Goal: Task Accomplishment & Management: Manage account settings

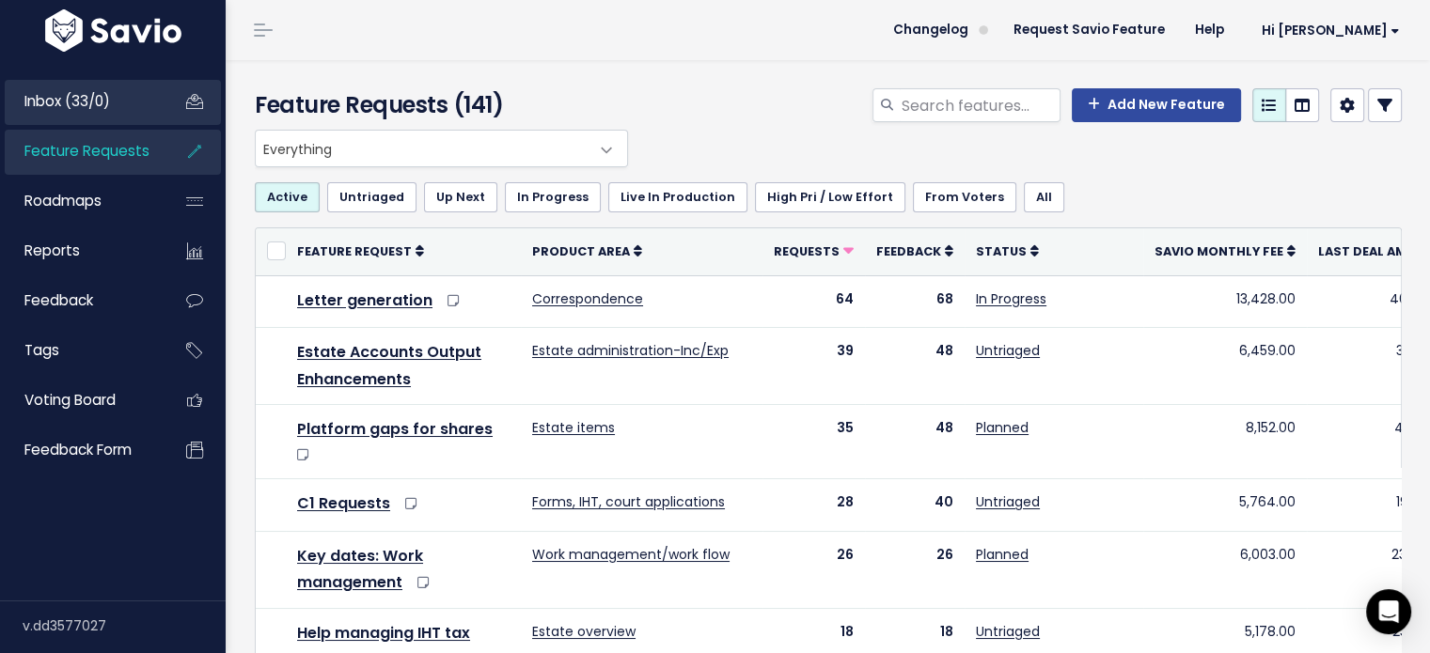
click at [49, 97] on span "Inbox (33/0)" at bounding box center [67, 101] width 86 height 20
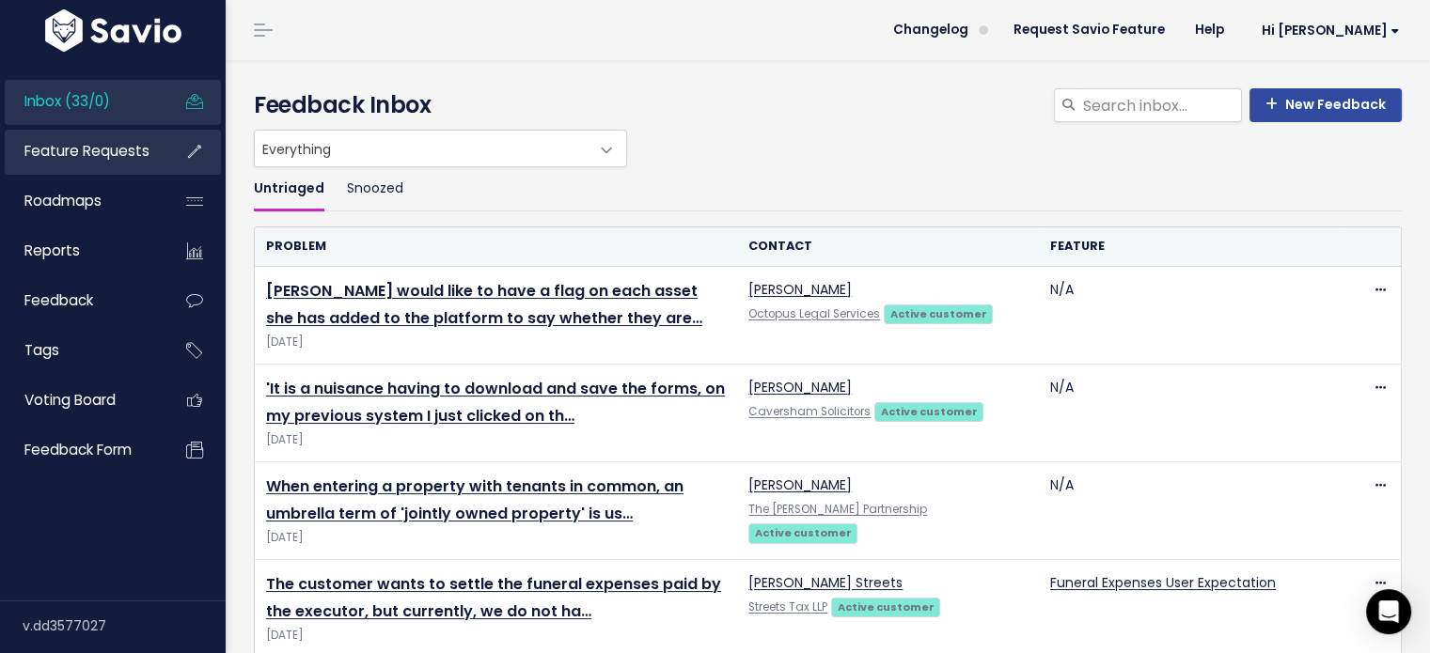
click at [72, 153] on span "Feature Requests" at bounding box center [86, 151] width 125 height 20
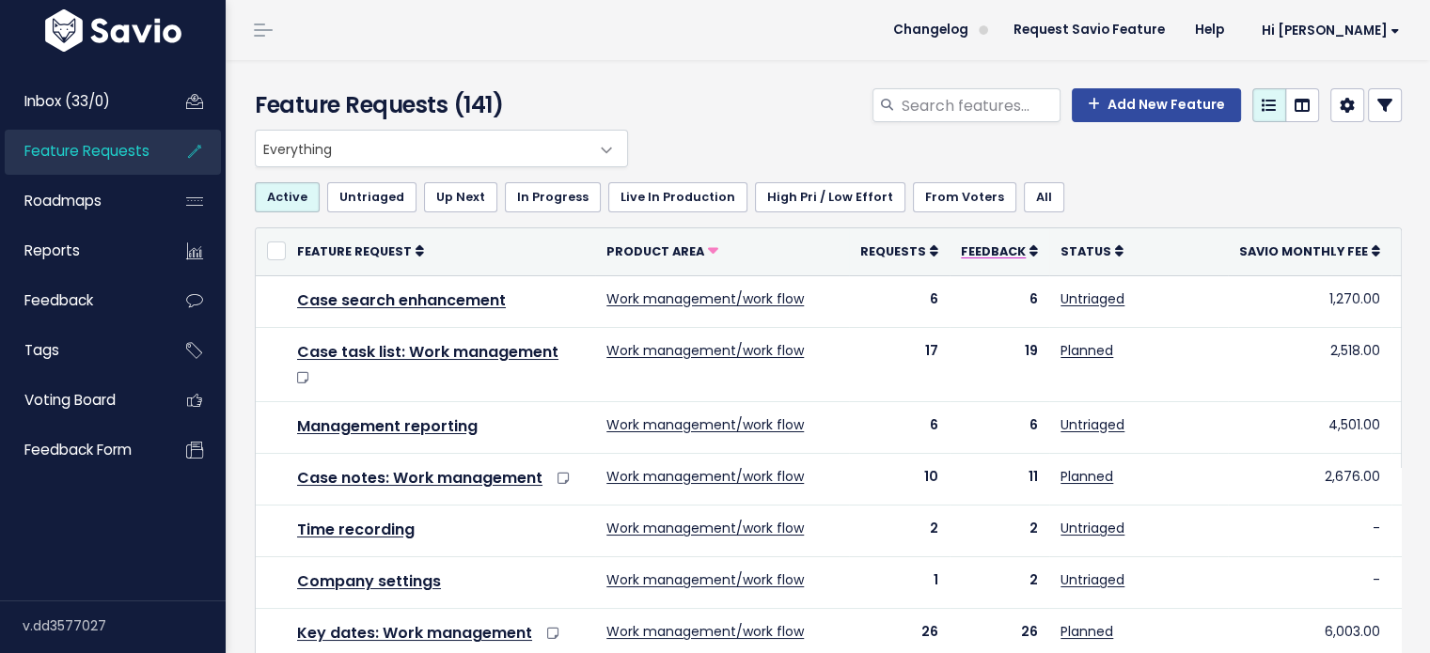
click at [964, 248] on span "Feedback" at bounding box center [993, 251] width 65 height 16
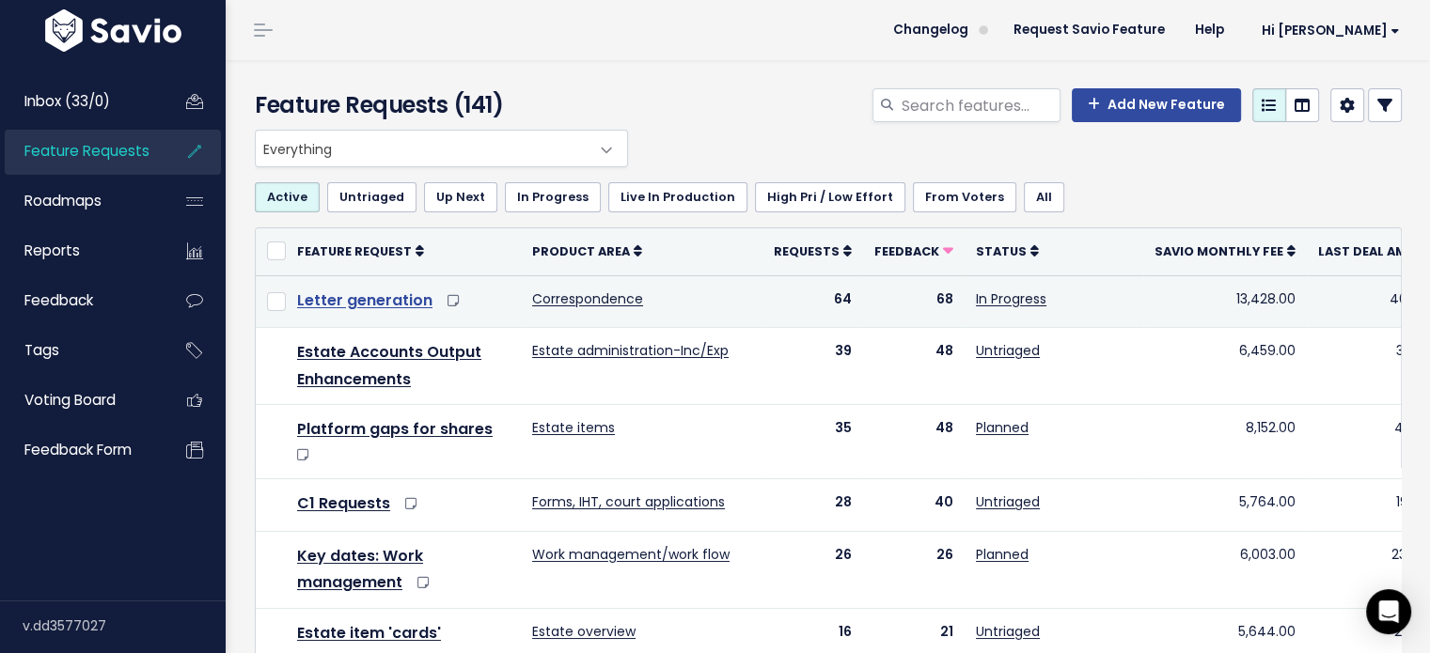
click at [327, 300] on link "Letter generation" at bounding box center [364, 300] width 135 height 22
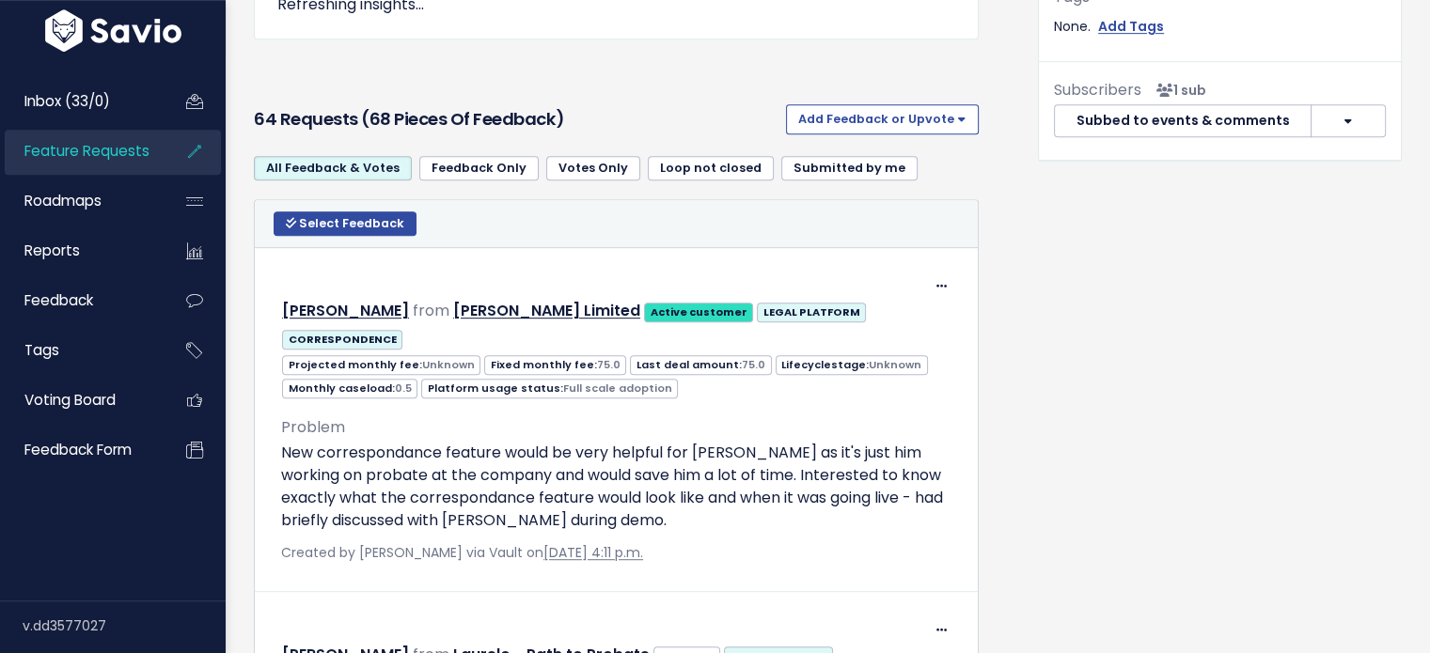
scroll to position [940, 0]
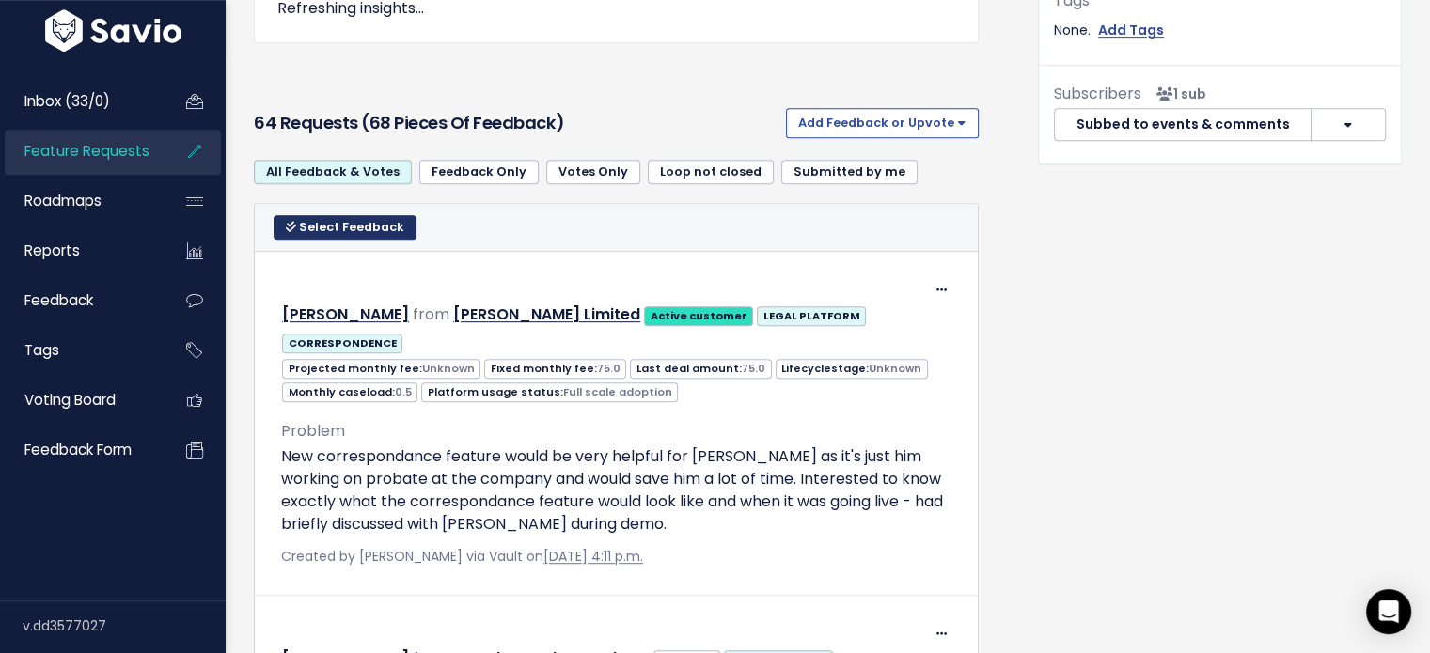
click at [339, 219] on span "Select Feedback" at bounding box center [351, 227] width 105 height 16
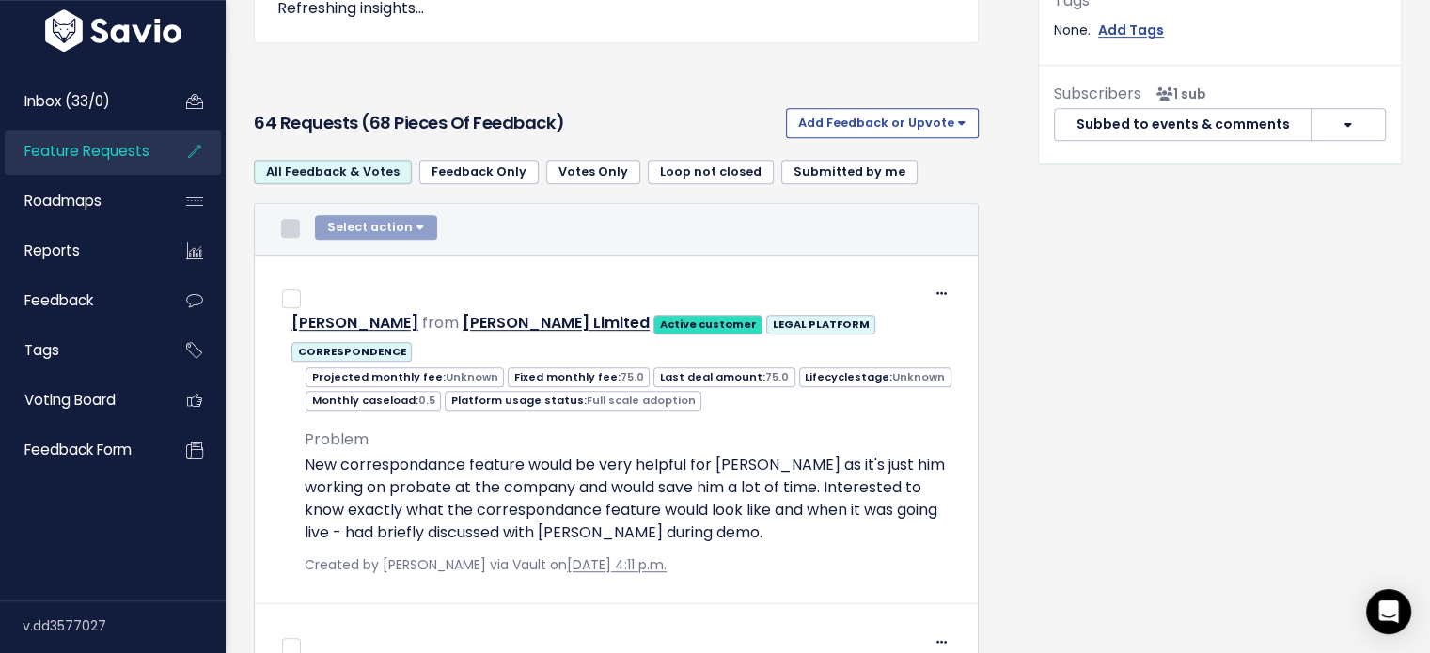
click at [290, 222] on input "checkbox" at bounding box center [290, 228] width 19 height 19
checkbox input "true"
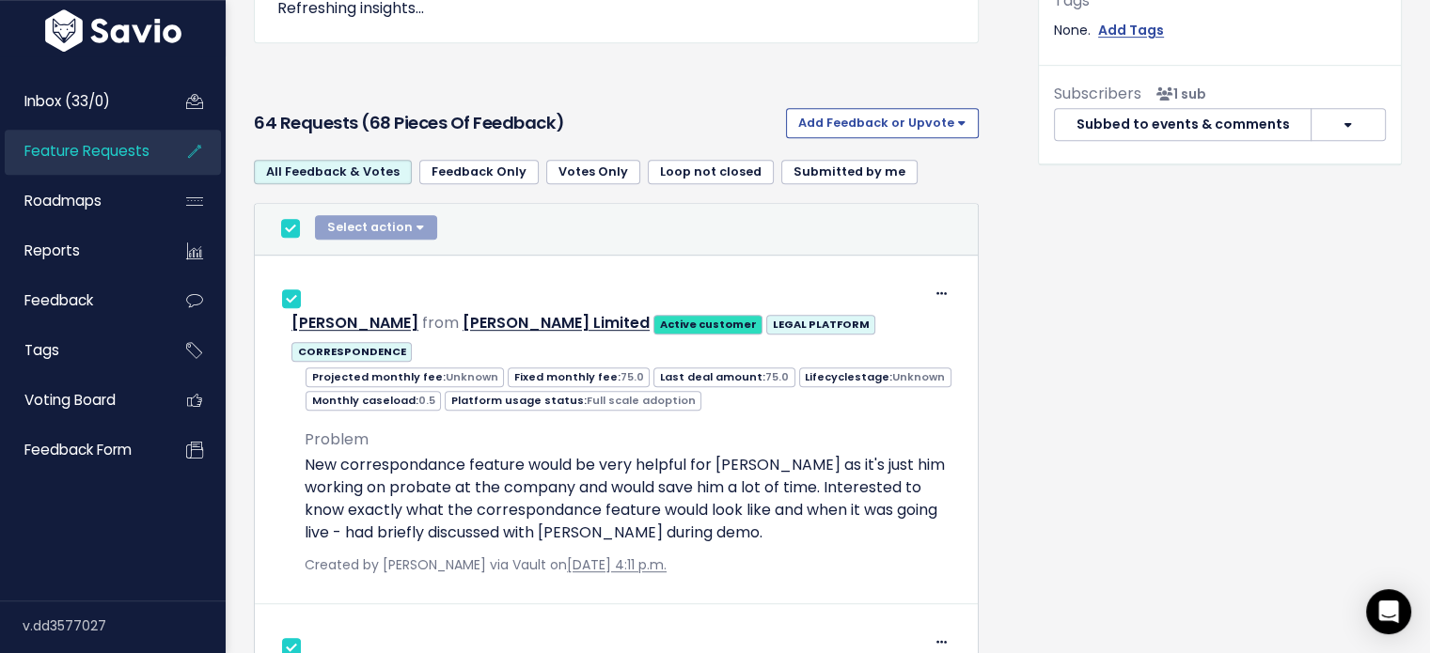
checkbox input "true"
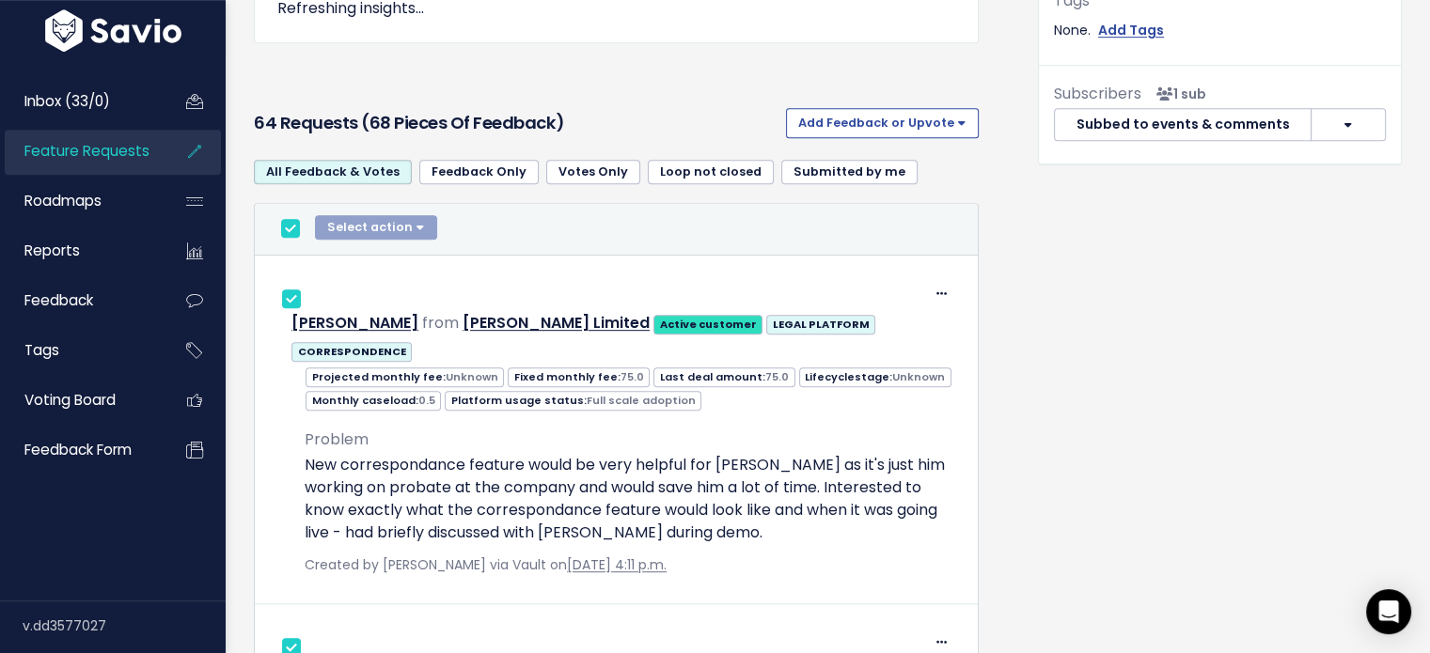
checkbox input "true"
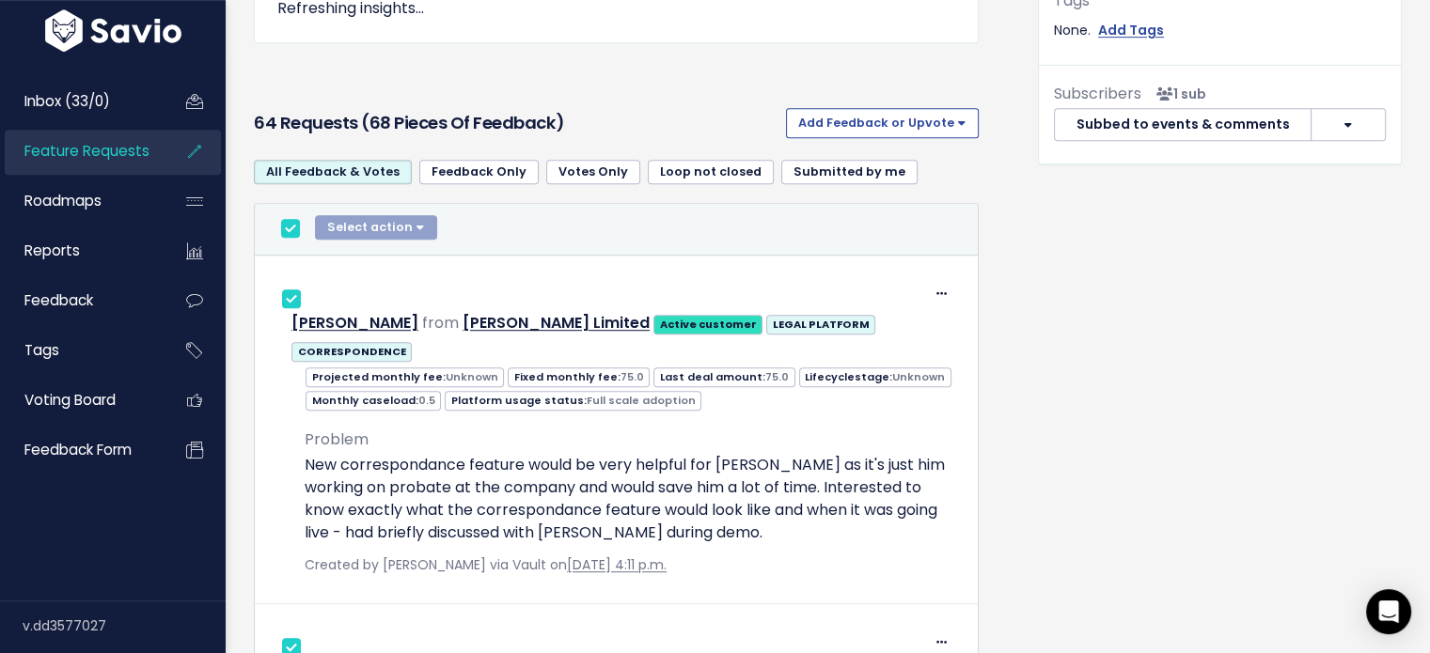
checkbox input "true"
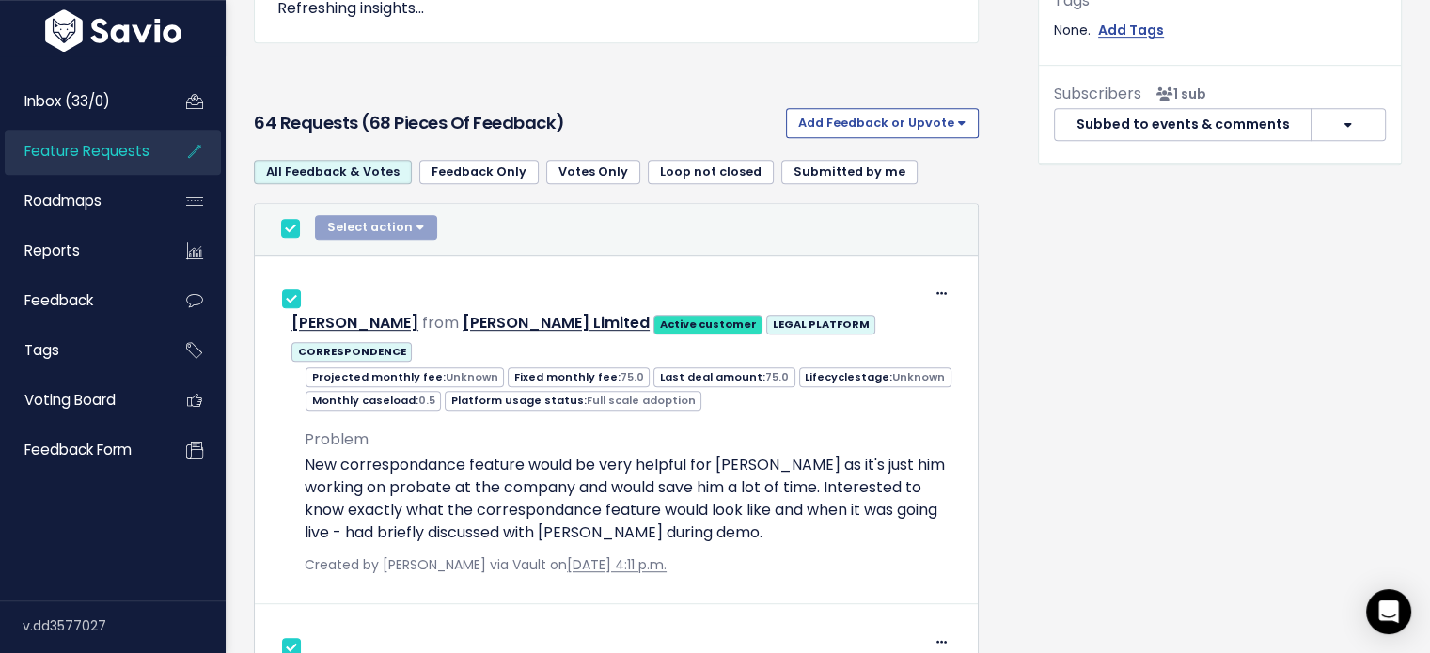
checkbox input "true"
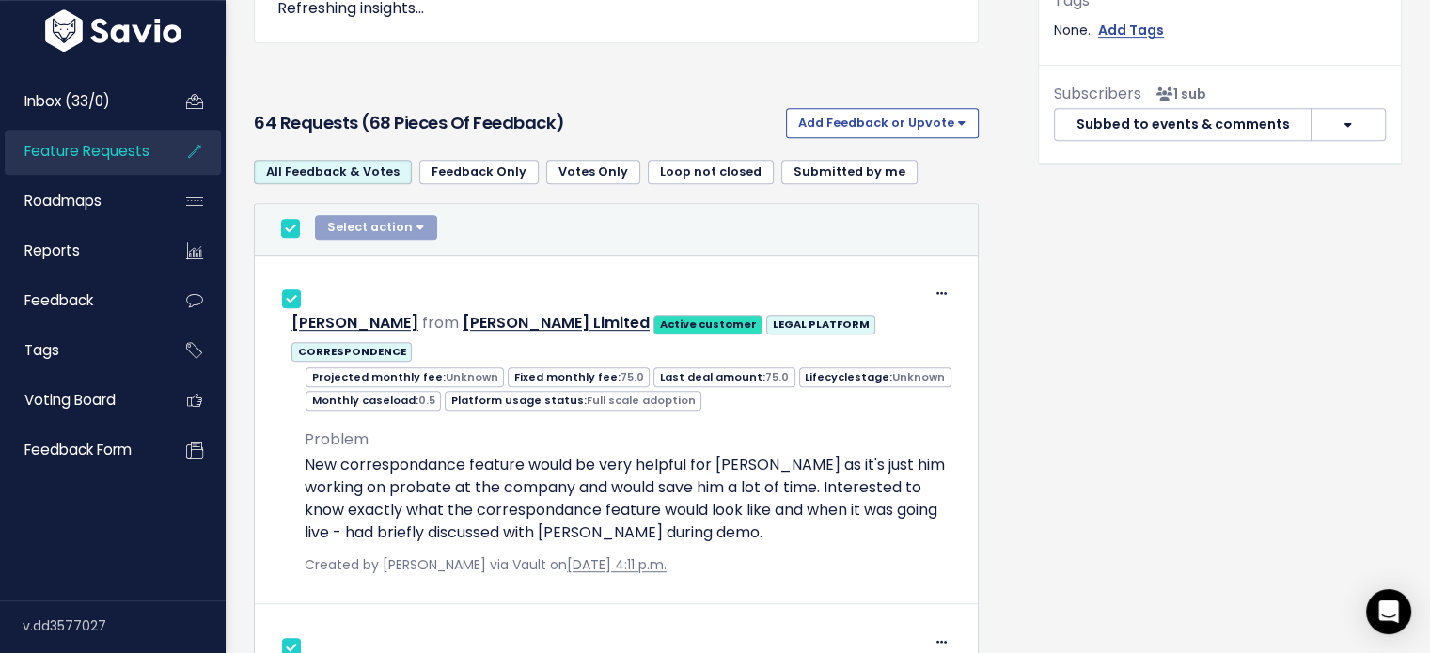
checkbox input "true"
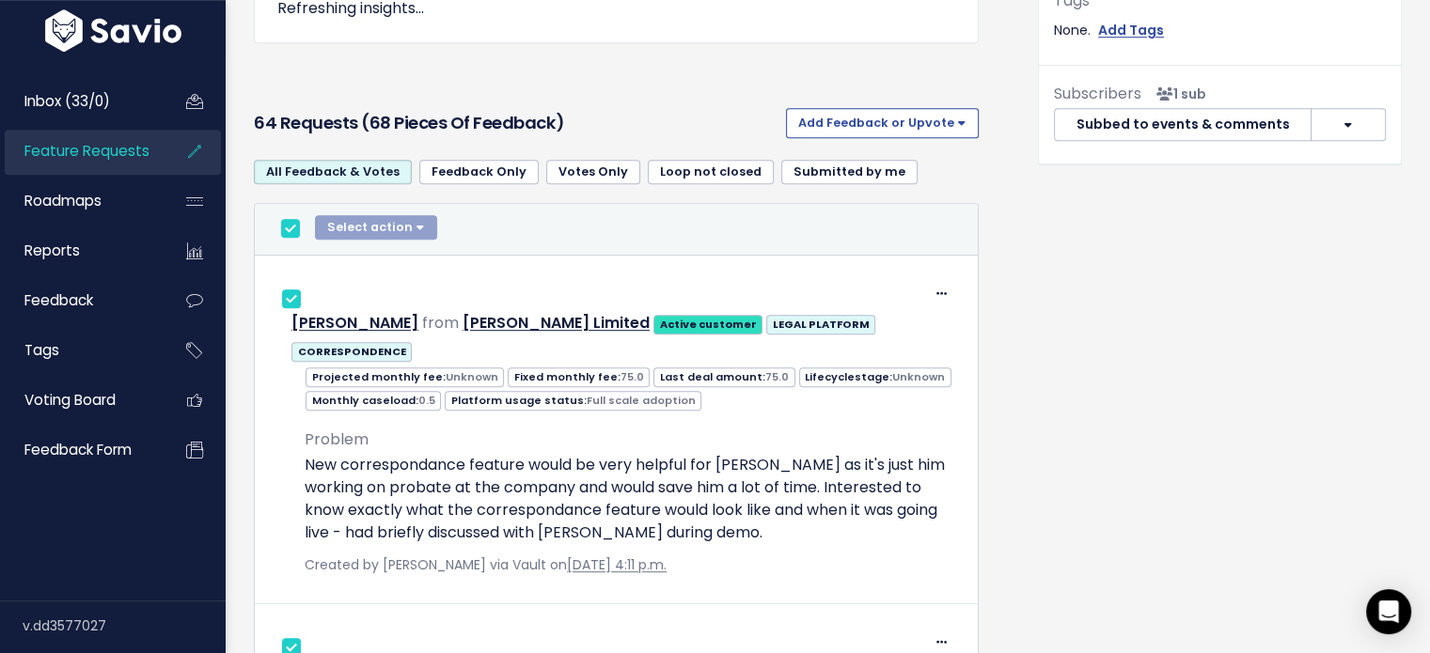
checkbox input "true"
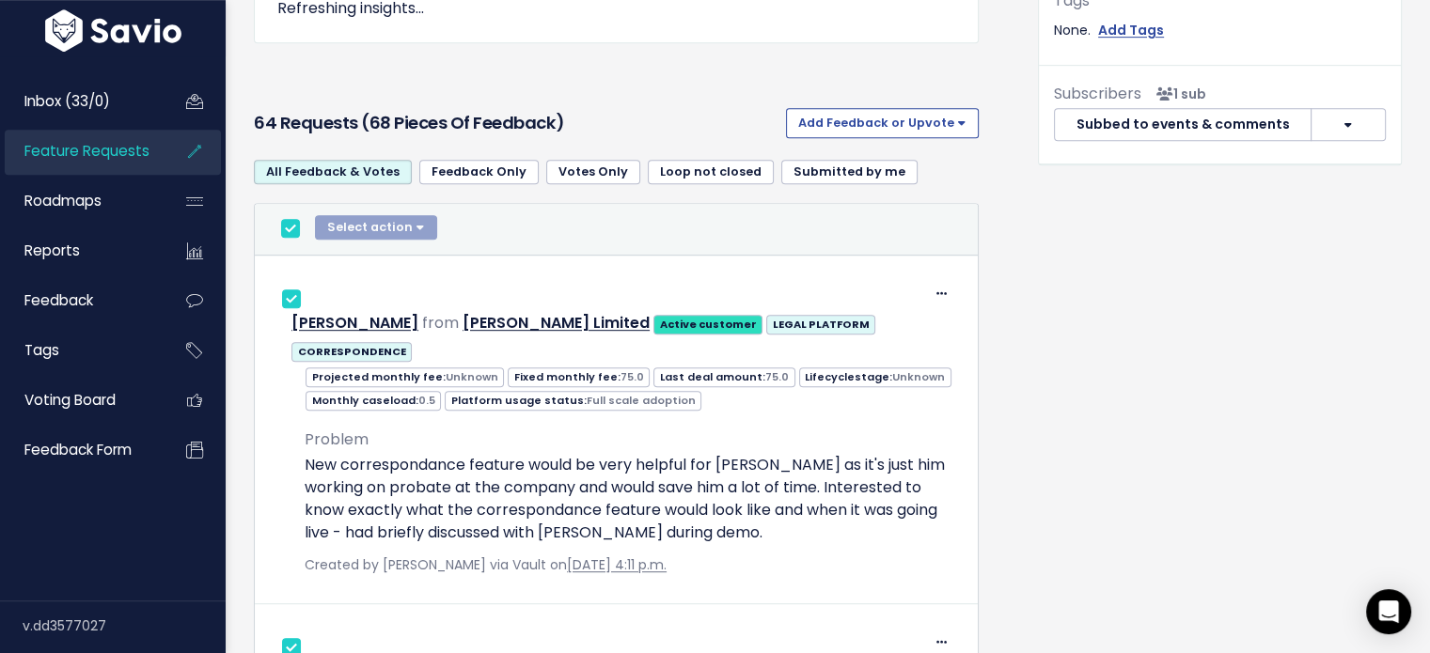
checkbox input "true"
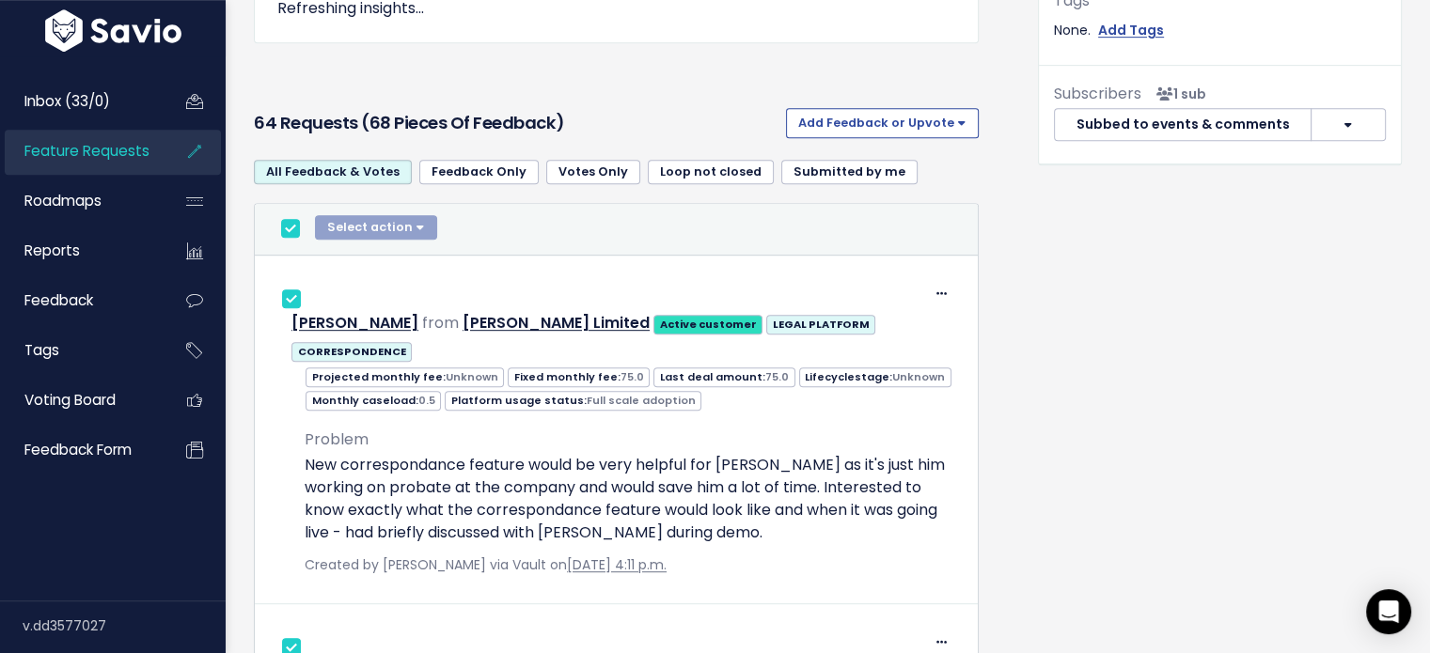
checkbox input "true"
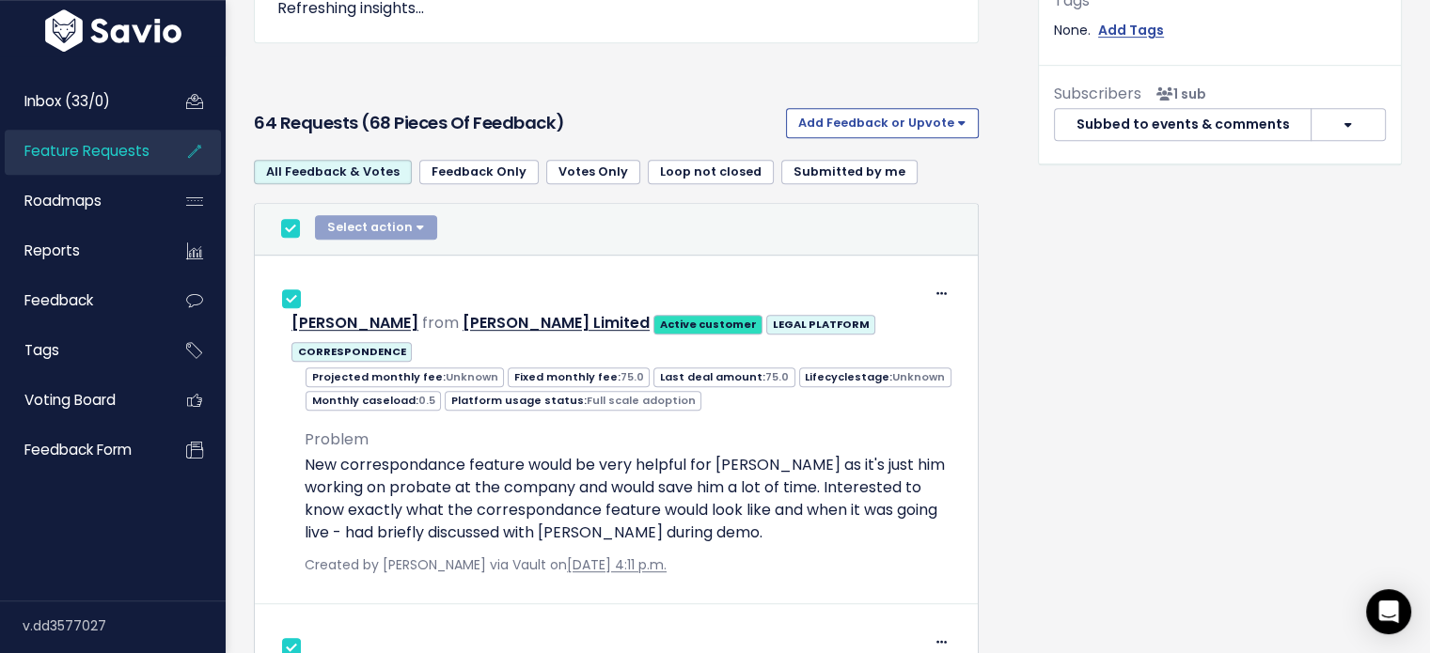
checkbox input "true"
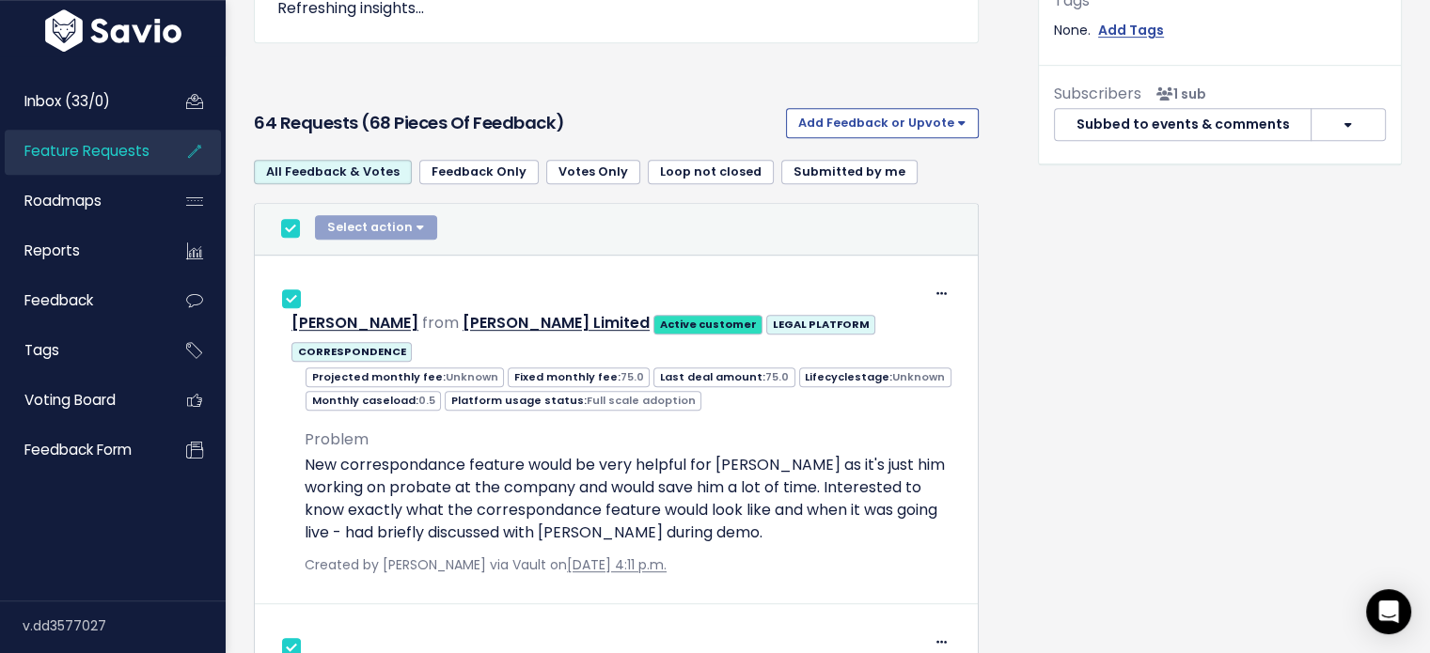
checkbox input "true"
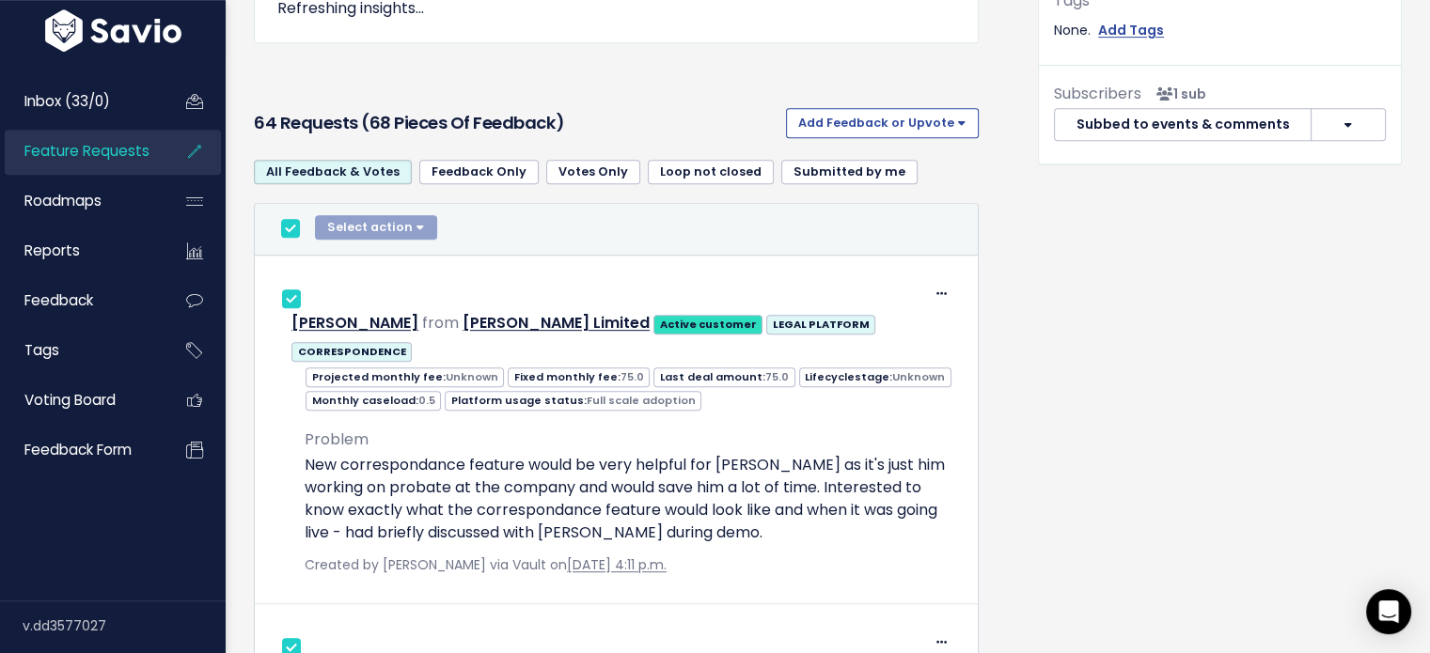
checkbox input "true"
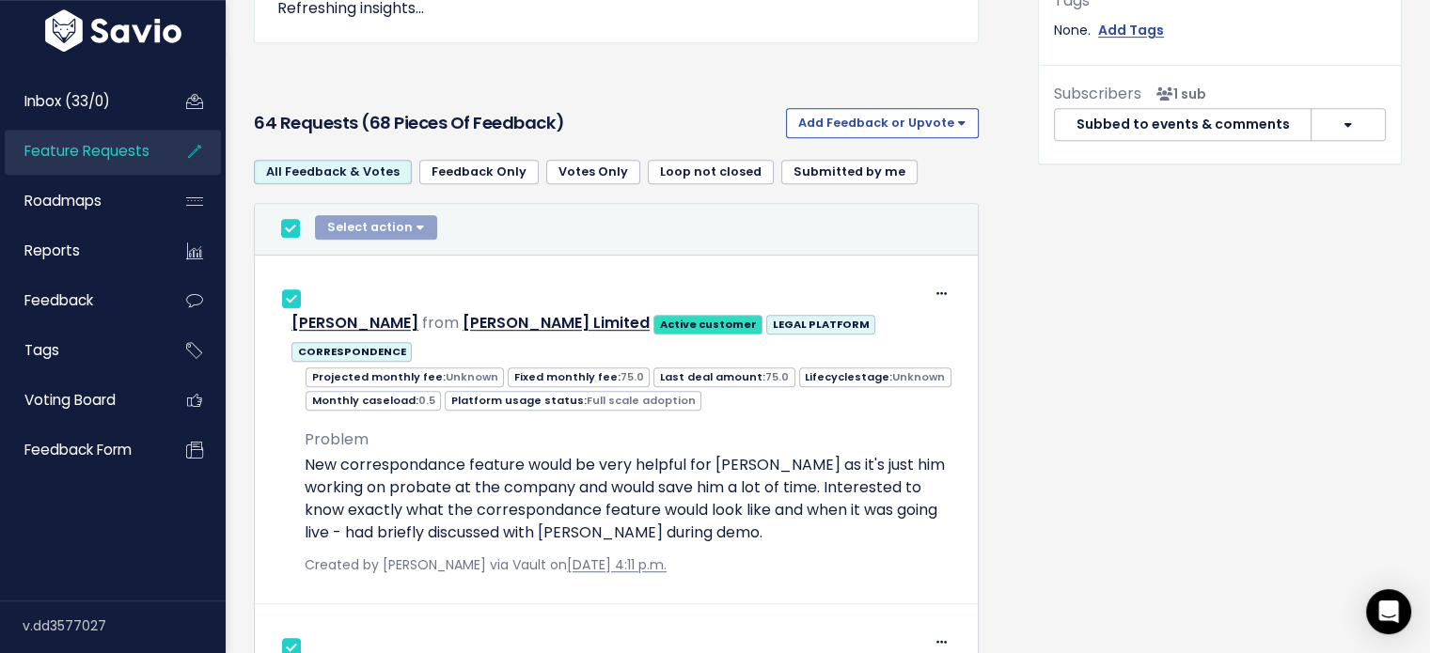
checkbox input "true"
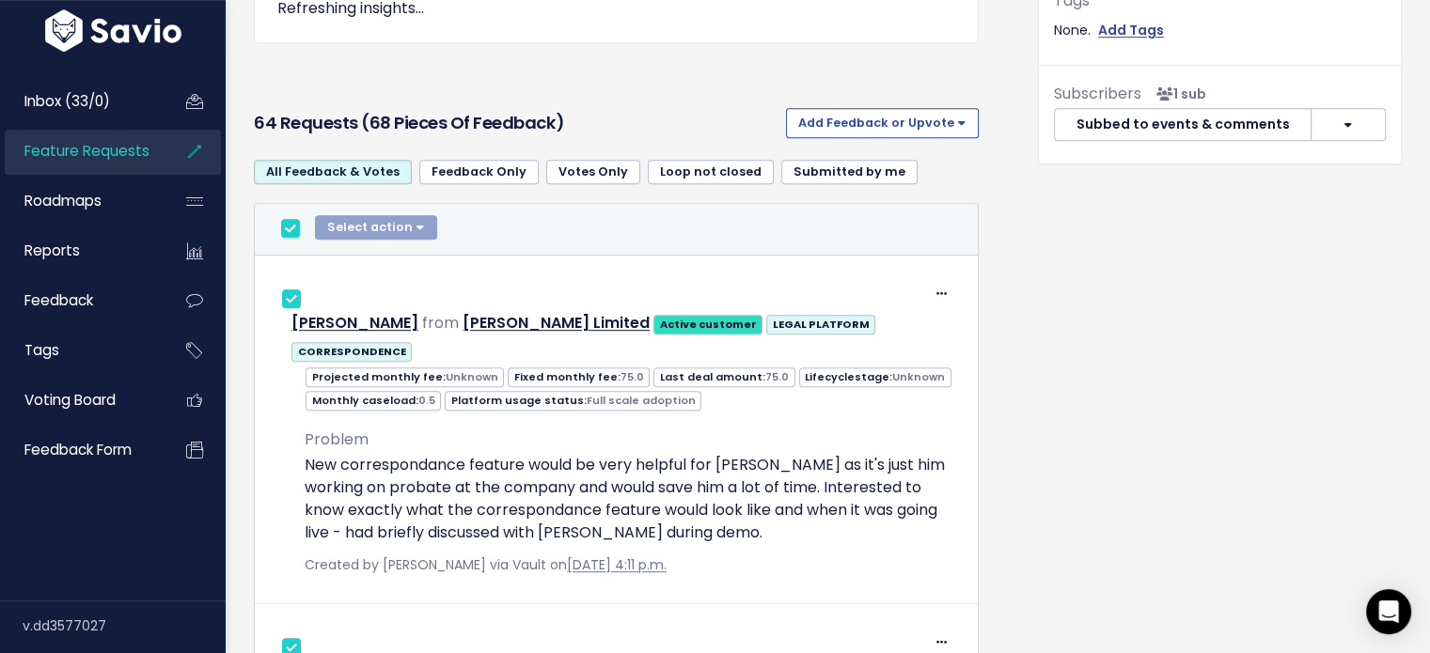
checkbox input "true"
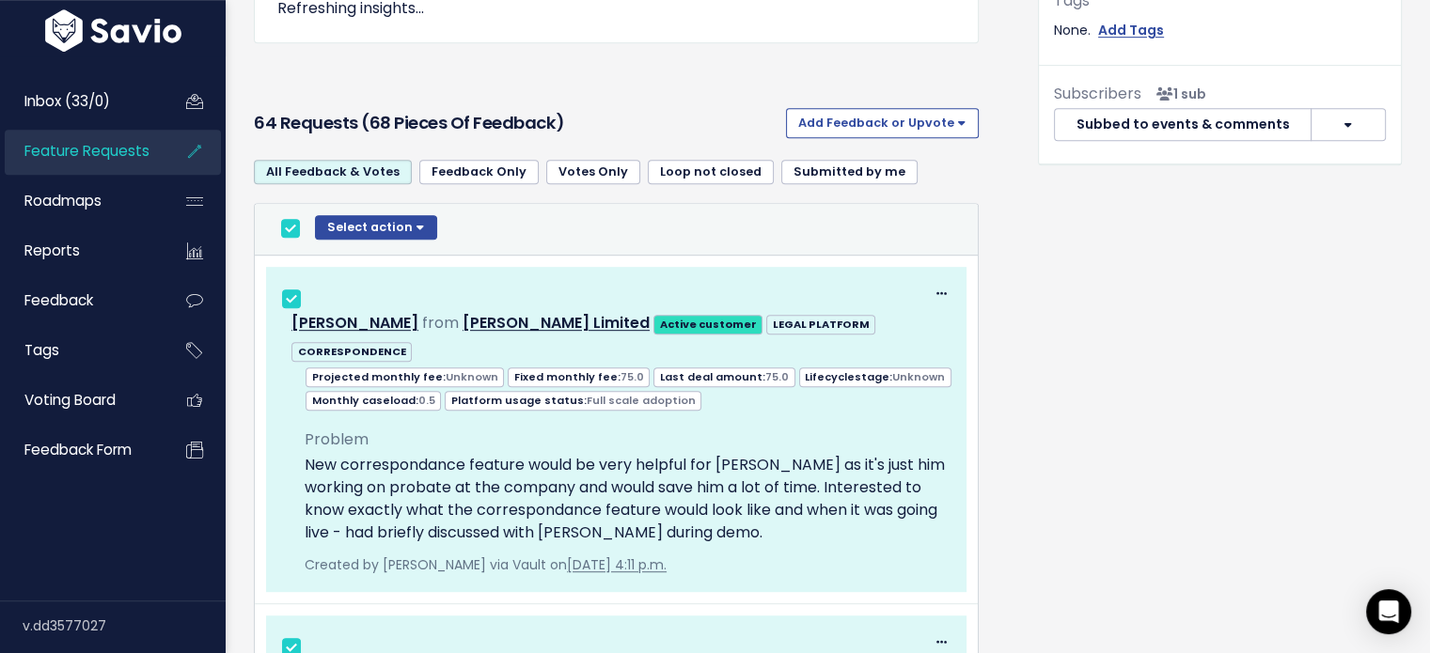
click at [290, 219] on input "checkbox" at bounding box center [290, 228] width 19 height 19
checkbox input "false"
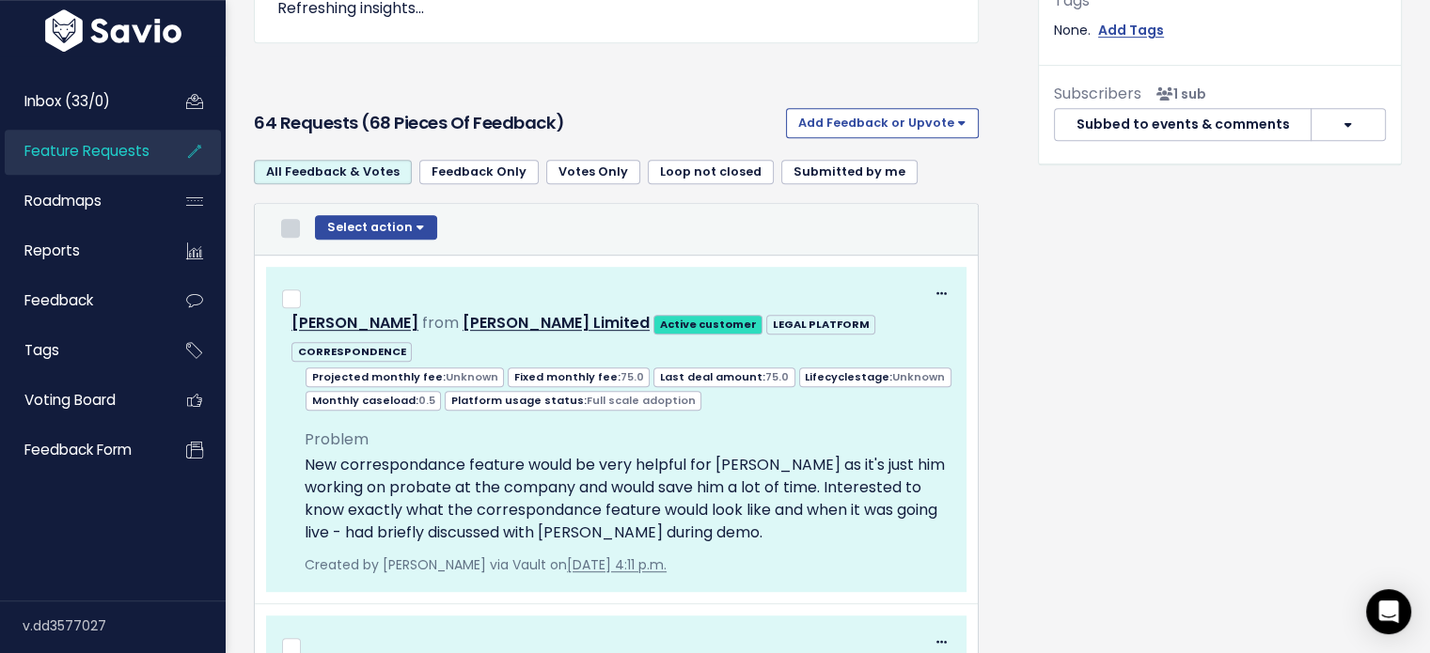
checkbox input "false"
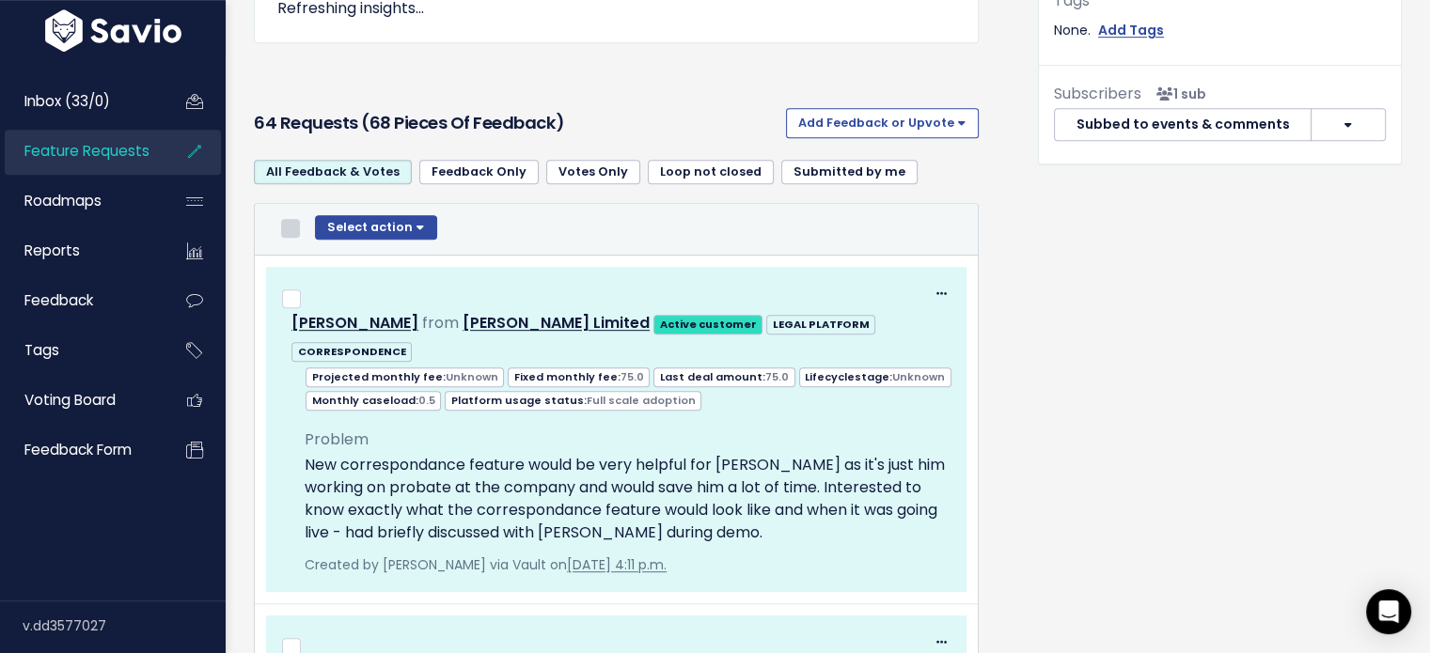
checkbox input "false"
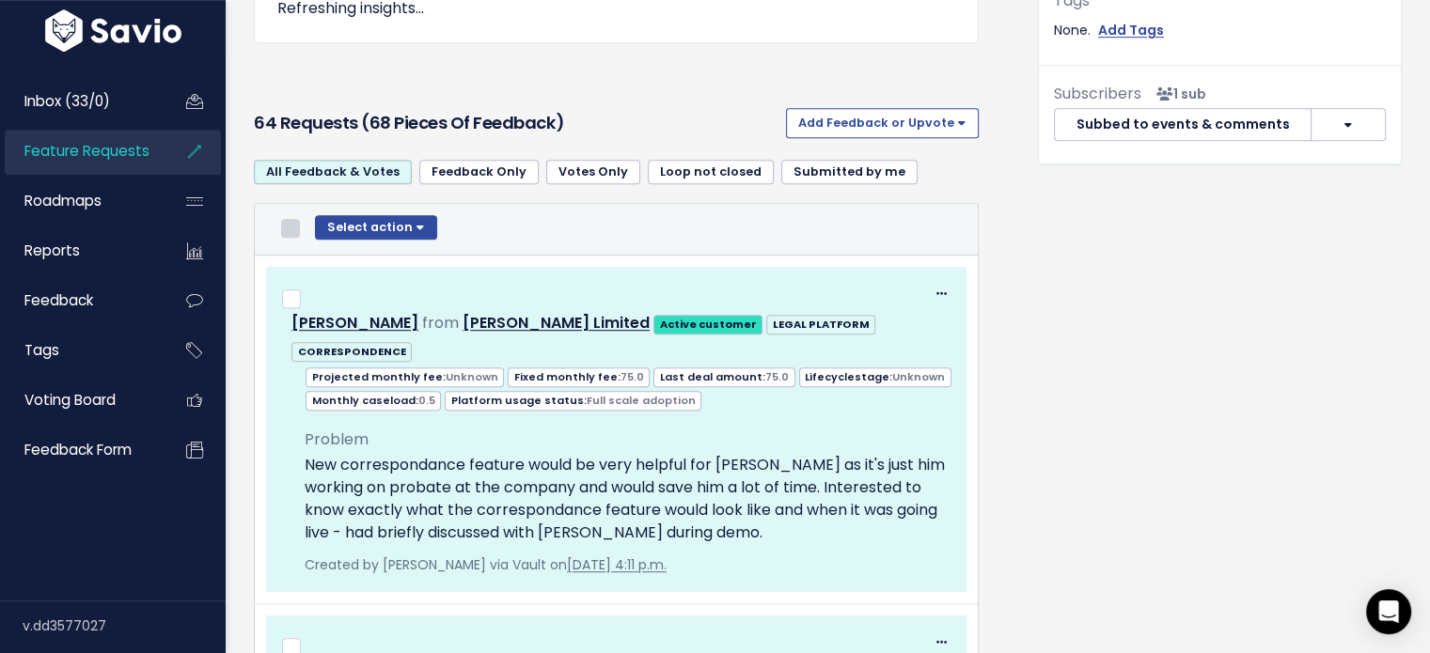
checkbox input "false"
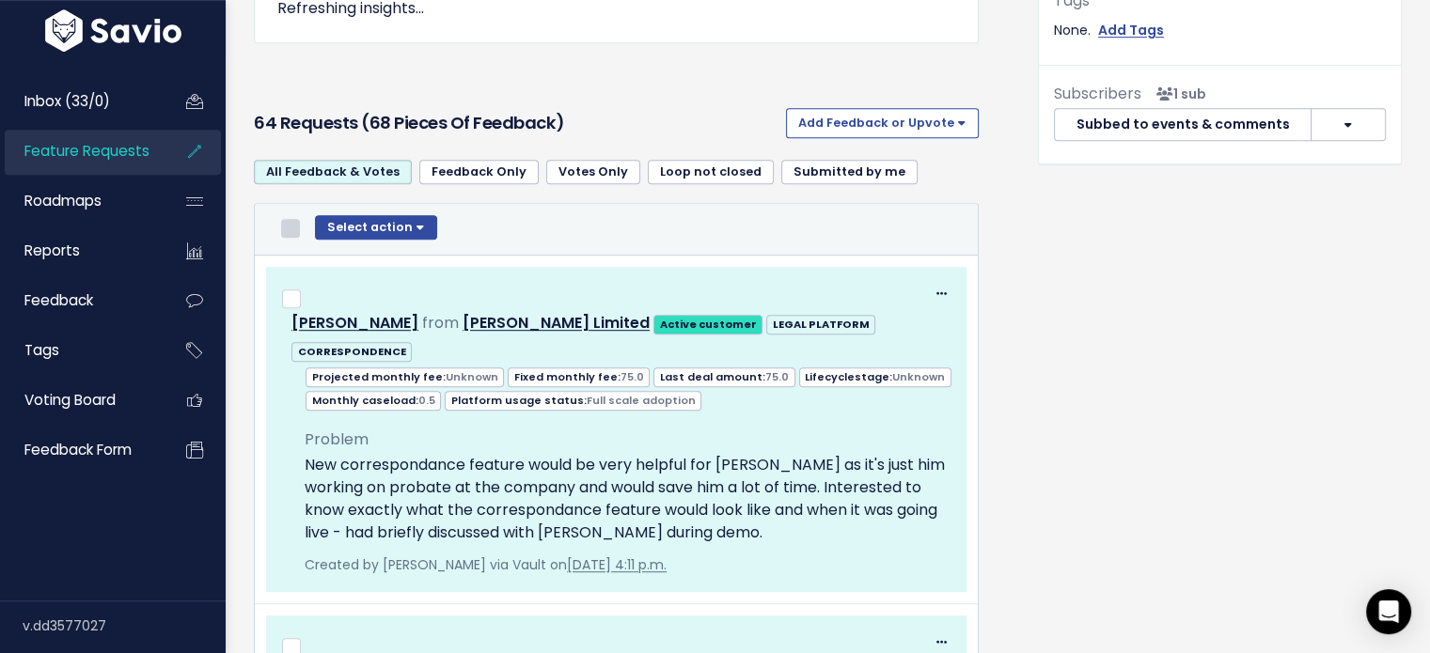
checkbox input "false"
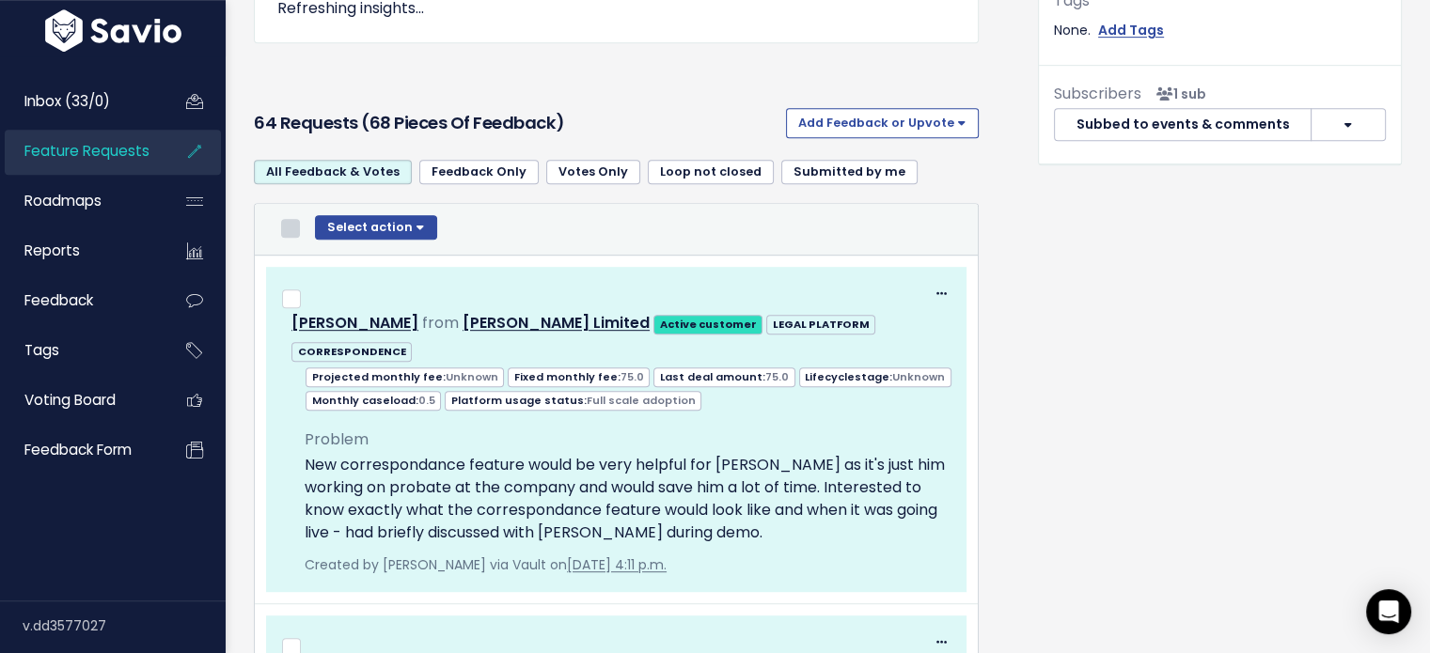
checkbox input "false"
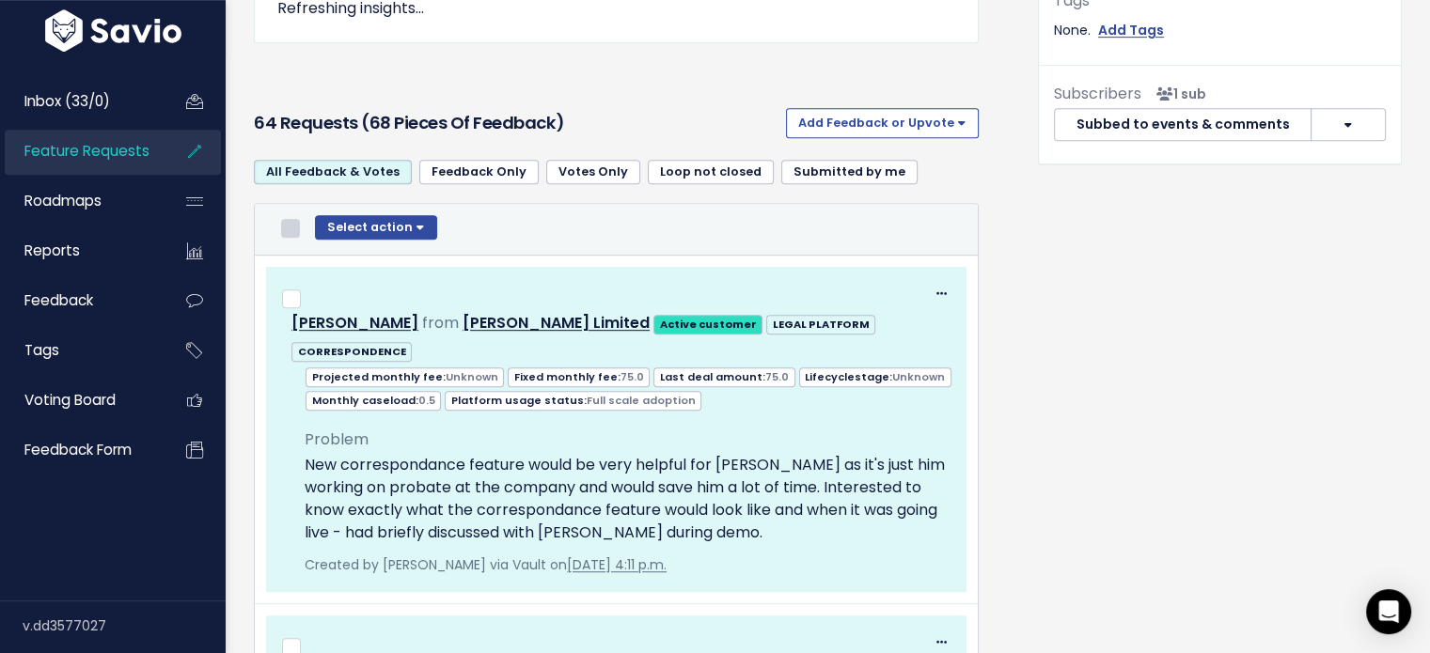
checkbox input "false"
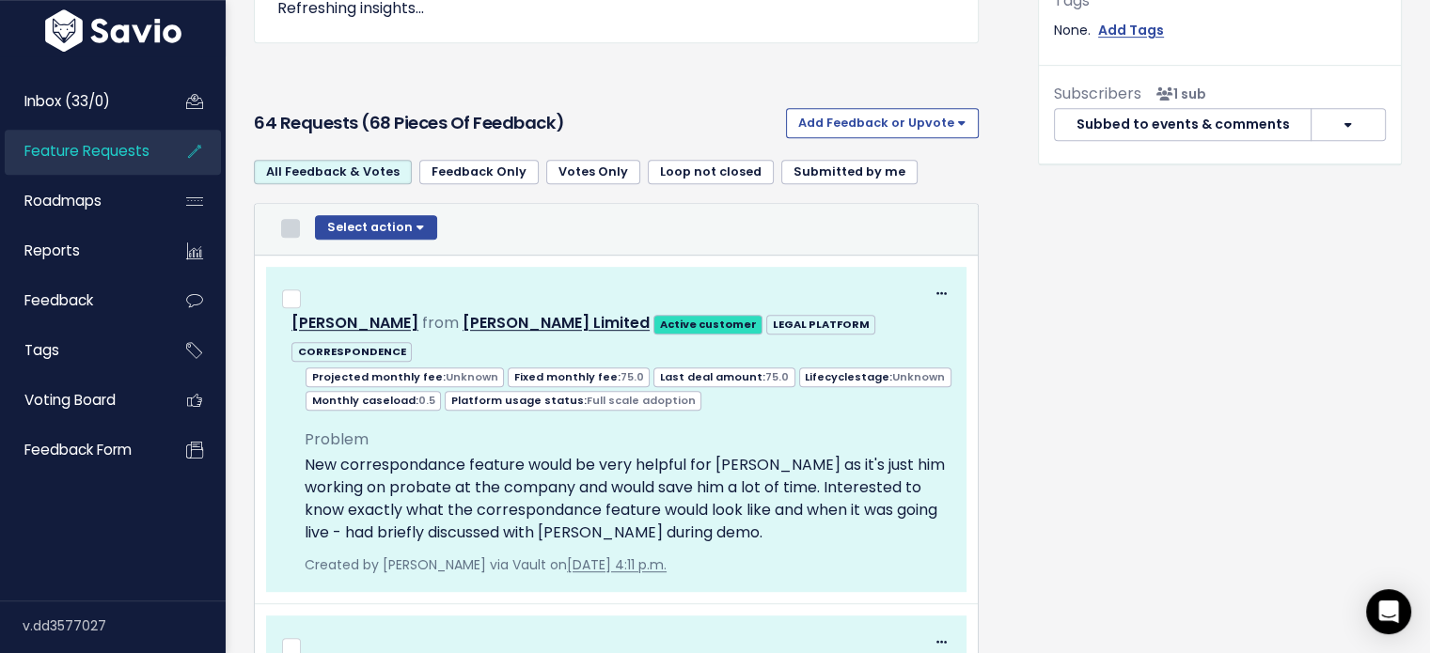
checkbox input "false"
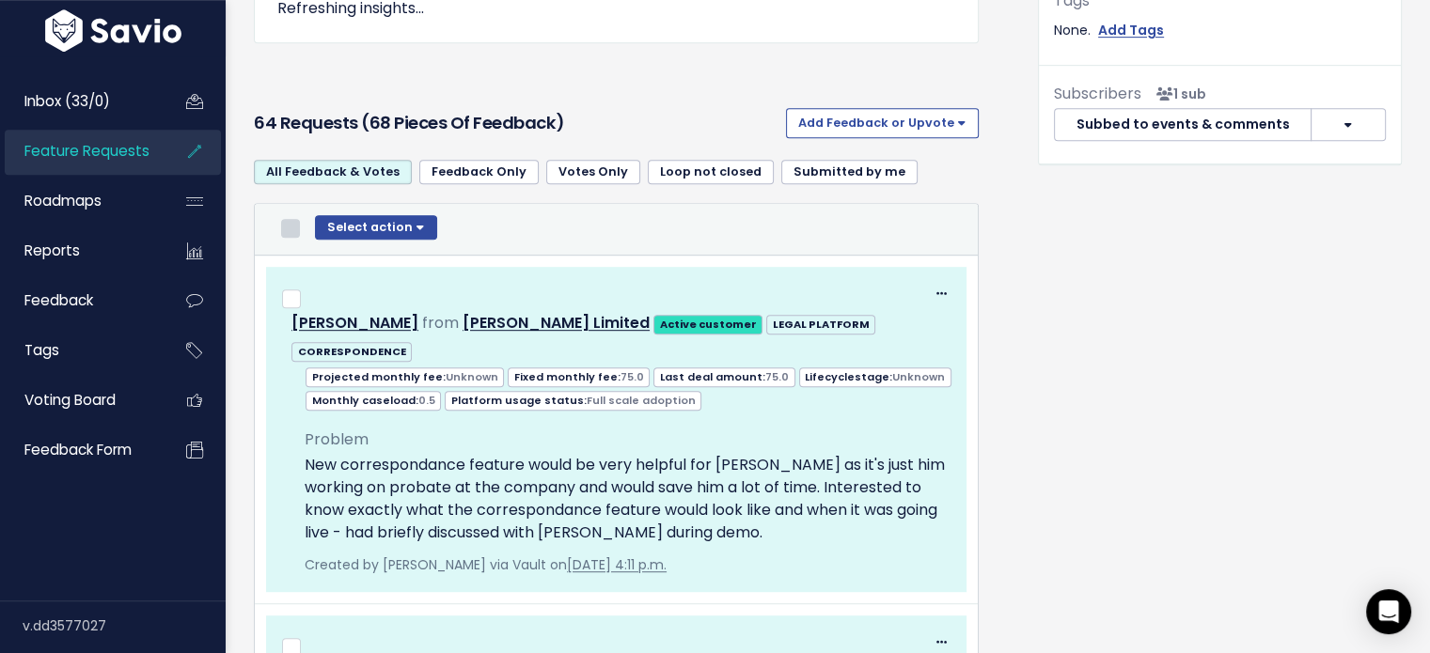
checkbox input "false"
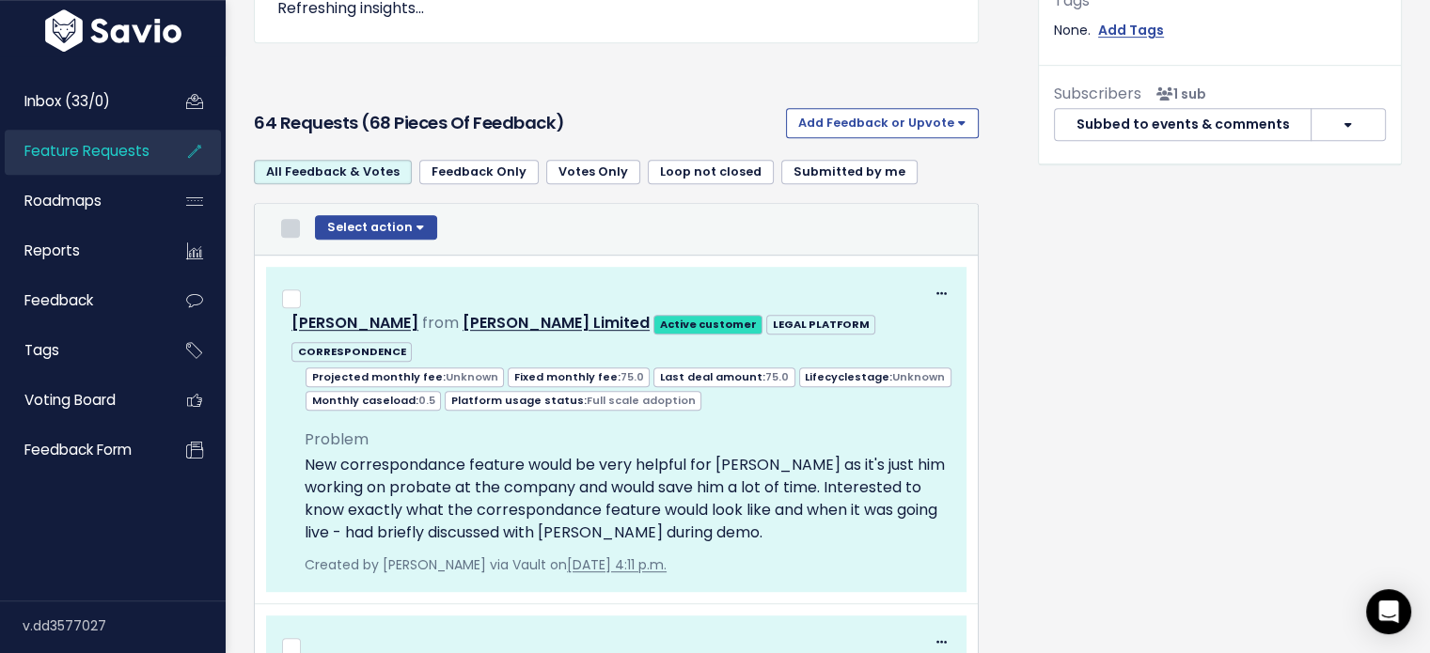
checkbox input "false"
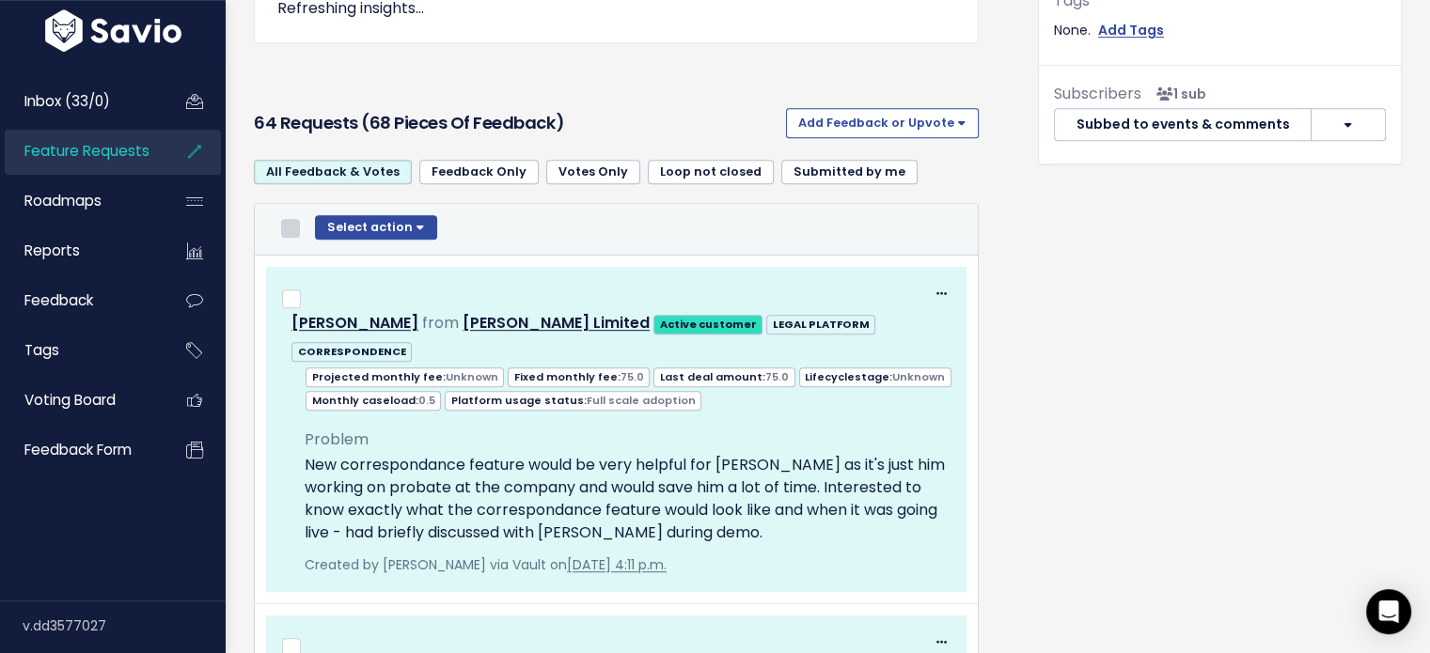
checkbox input "false"
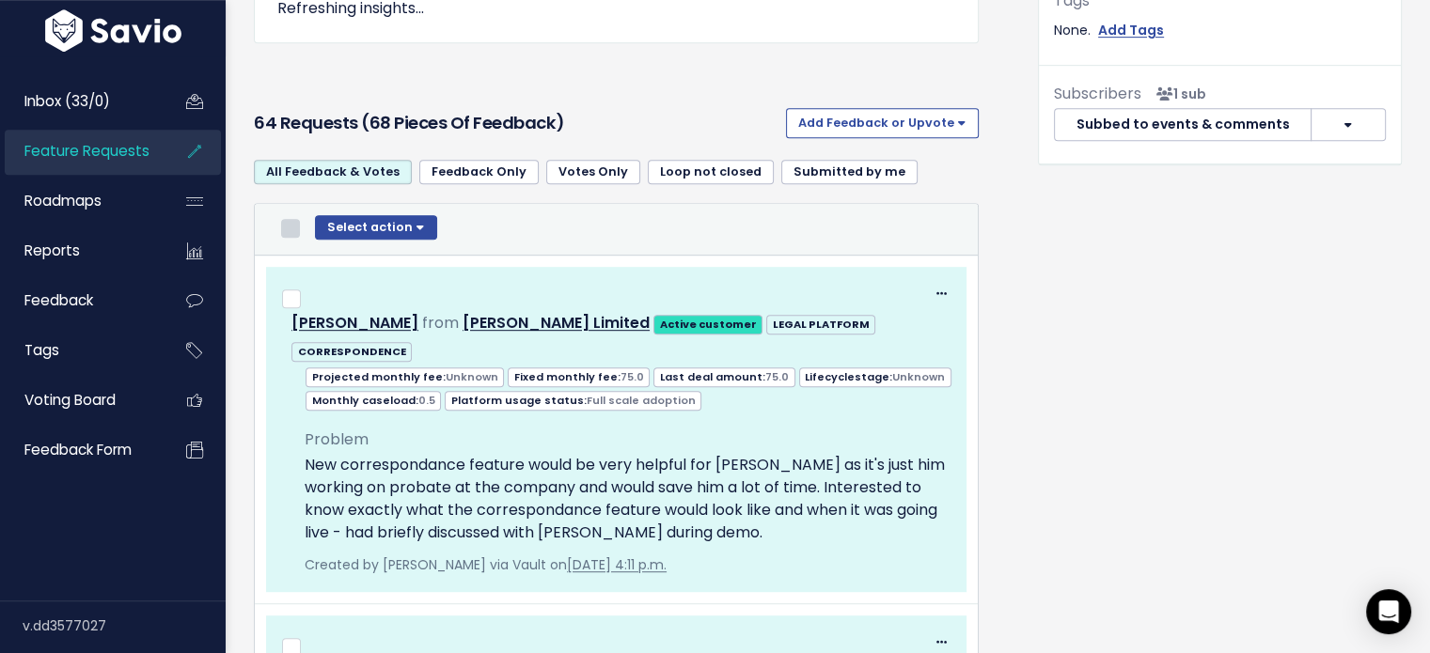
checkbox input "false"
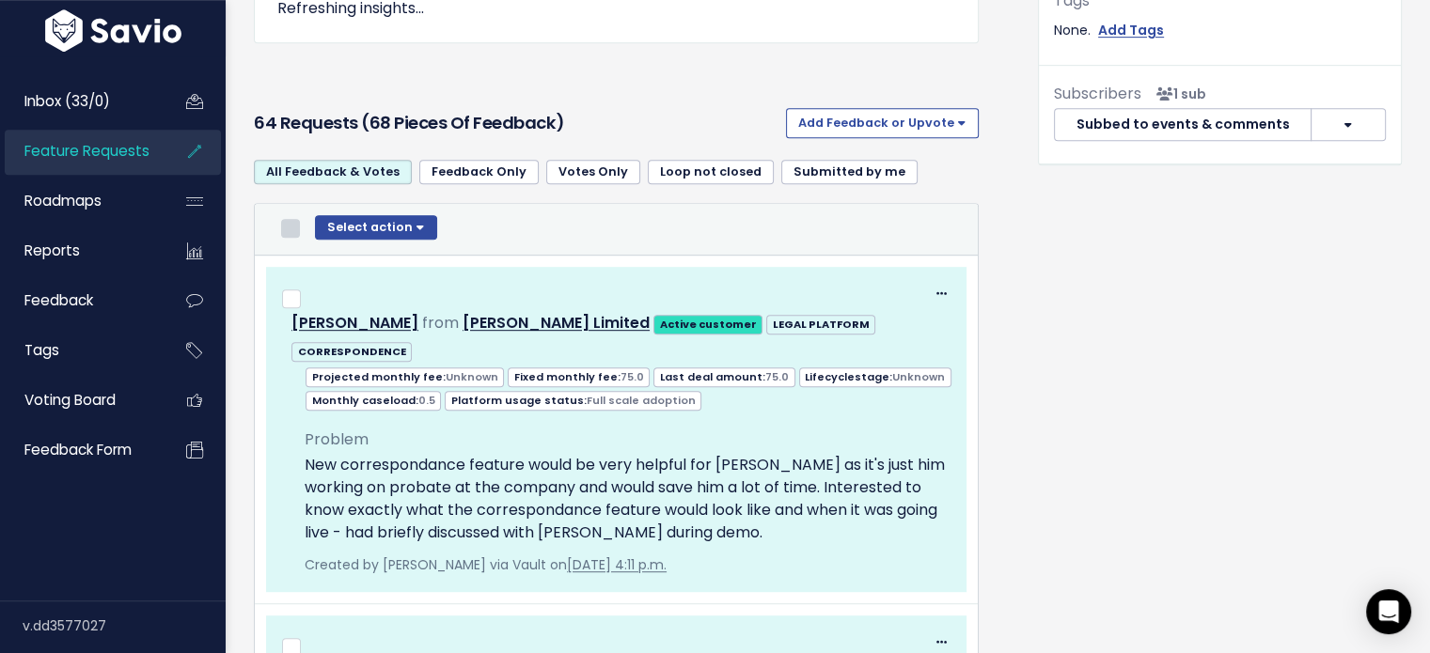
checkbox input "false"
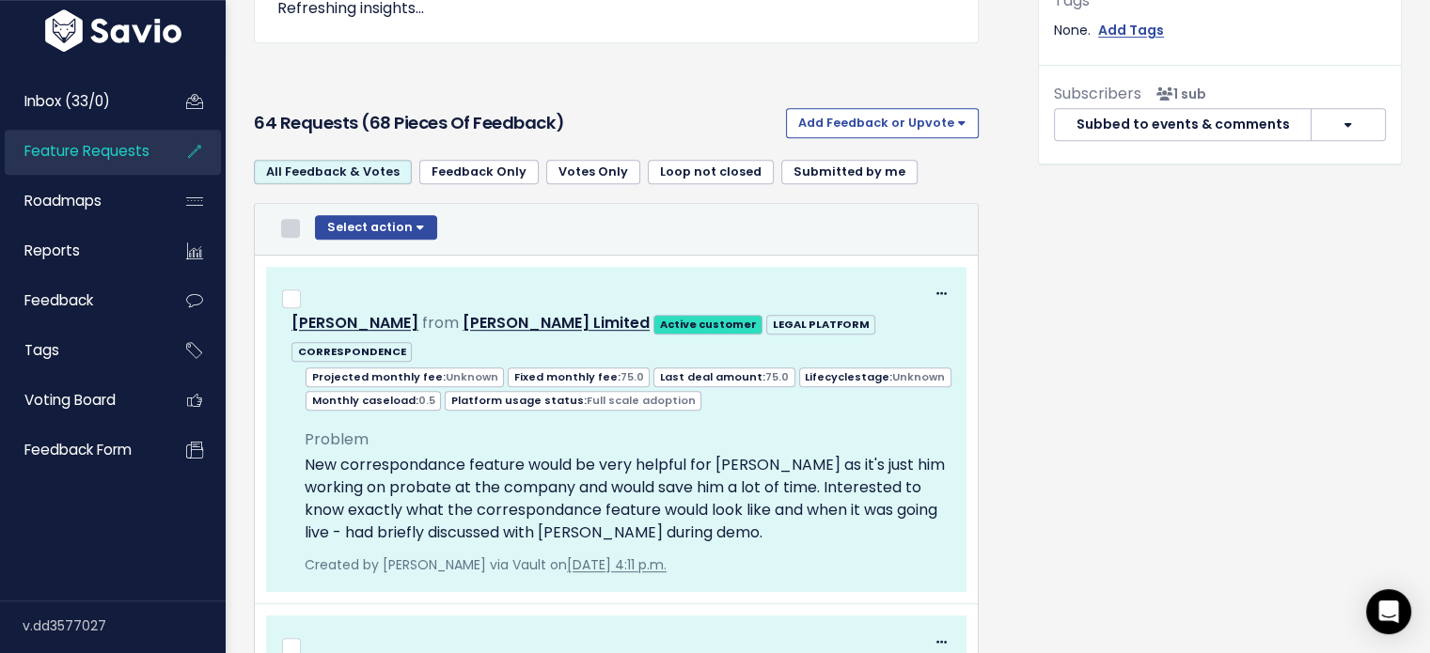
checkbox input "false"
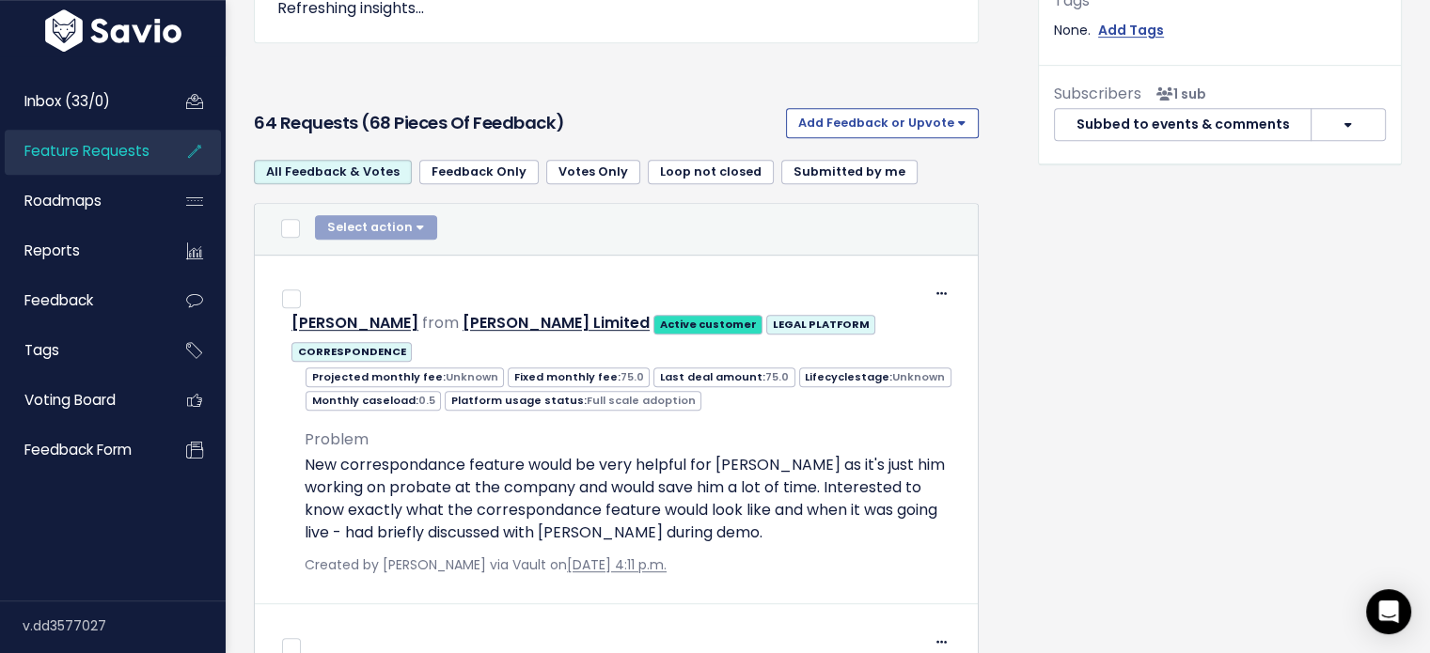
click at [95, 155] on span "Feature Requests" at bounding box center [86, 151] width 125 height 20
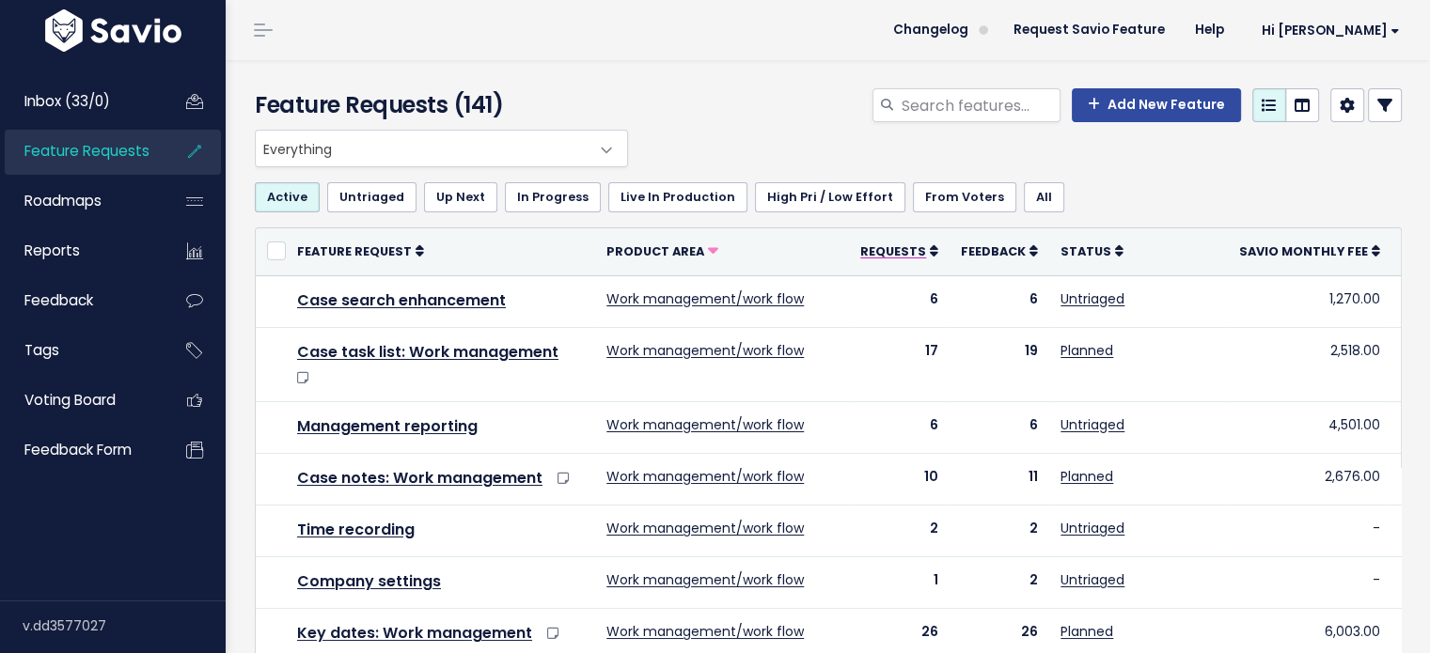
click at [881, 254] on span "Requests" at bounding box center [893, 251] width 66 height 16
